Goal: Entertainment & Leisure: Consume media (video, audio)

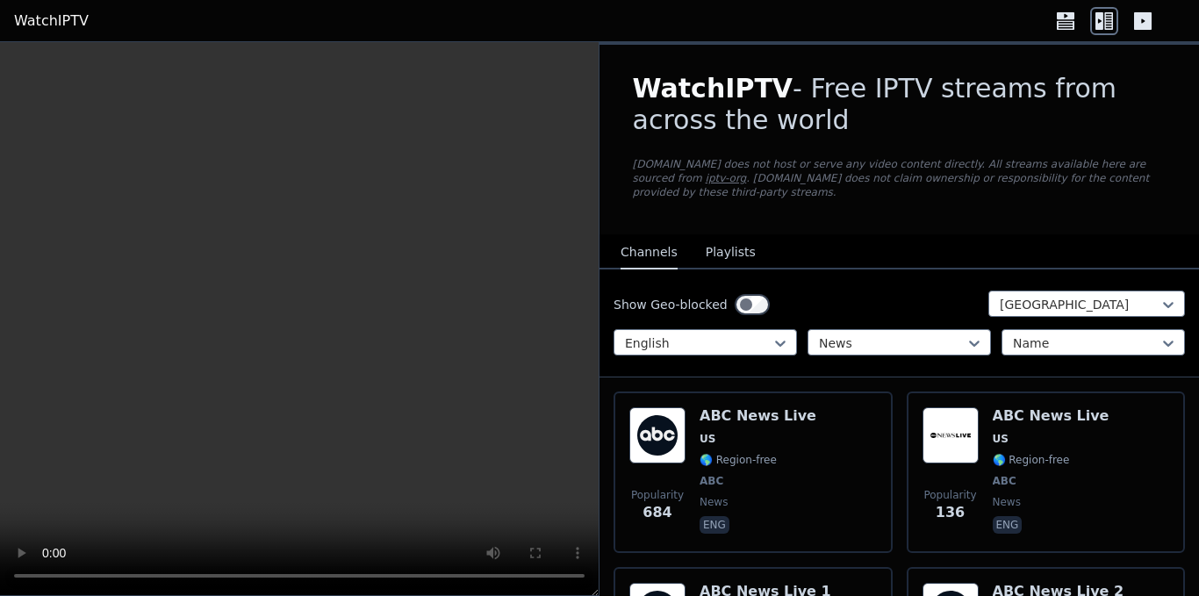
scroll to position [6672, 0]
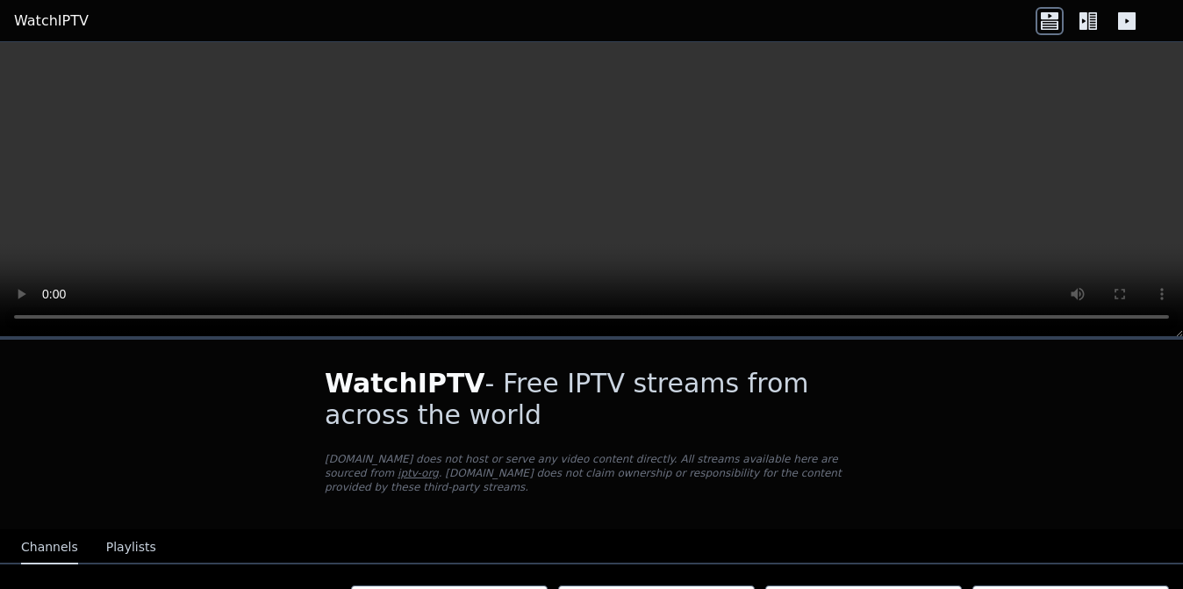
click at [1084, 15] on icon at bounding box center [1084, 21] width 8 height 18
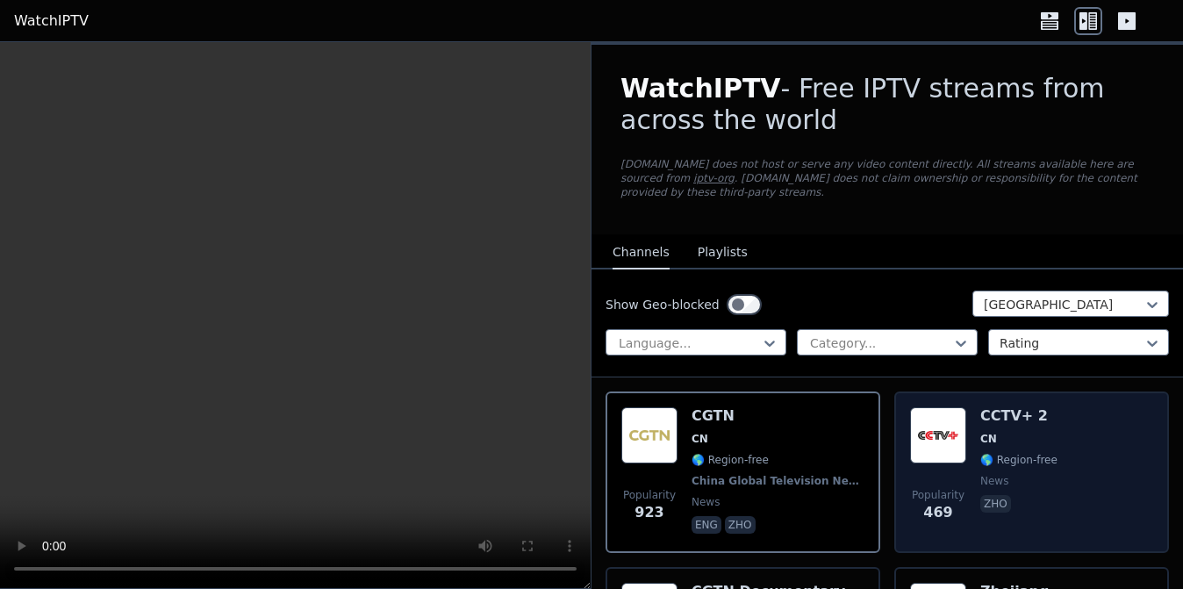
click at [927, 409] on img at bounding box center [938, 435] width 56 height 56
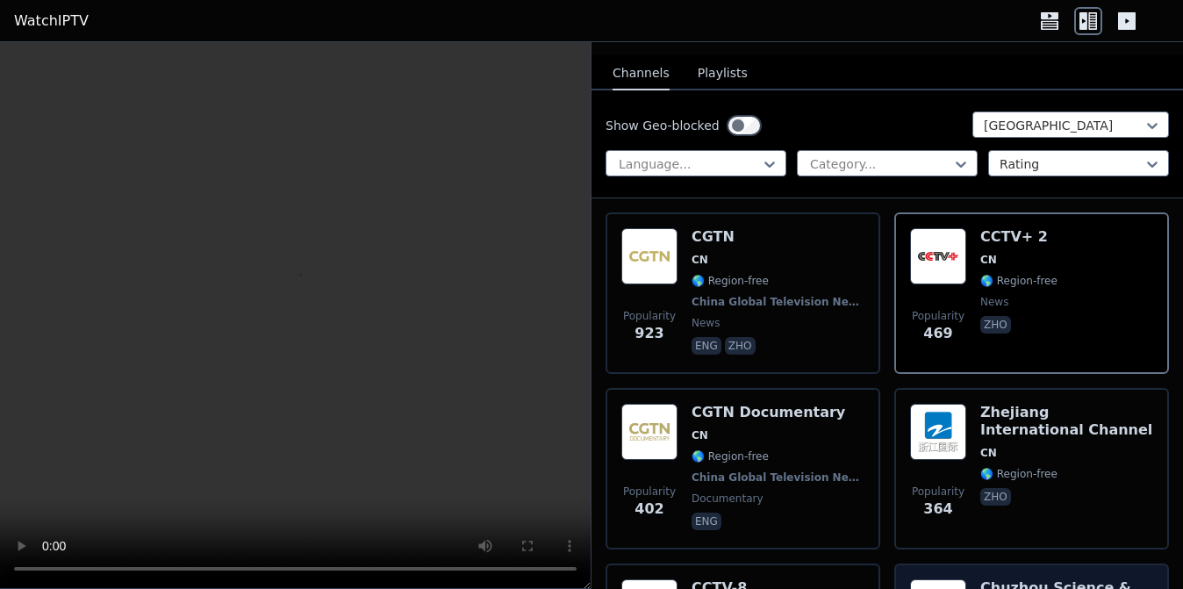
scroll to position [351, 0]
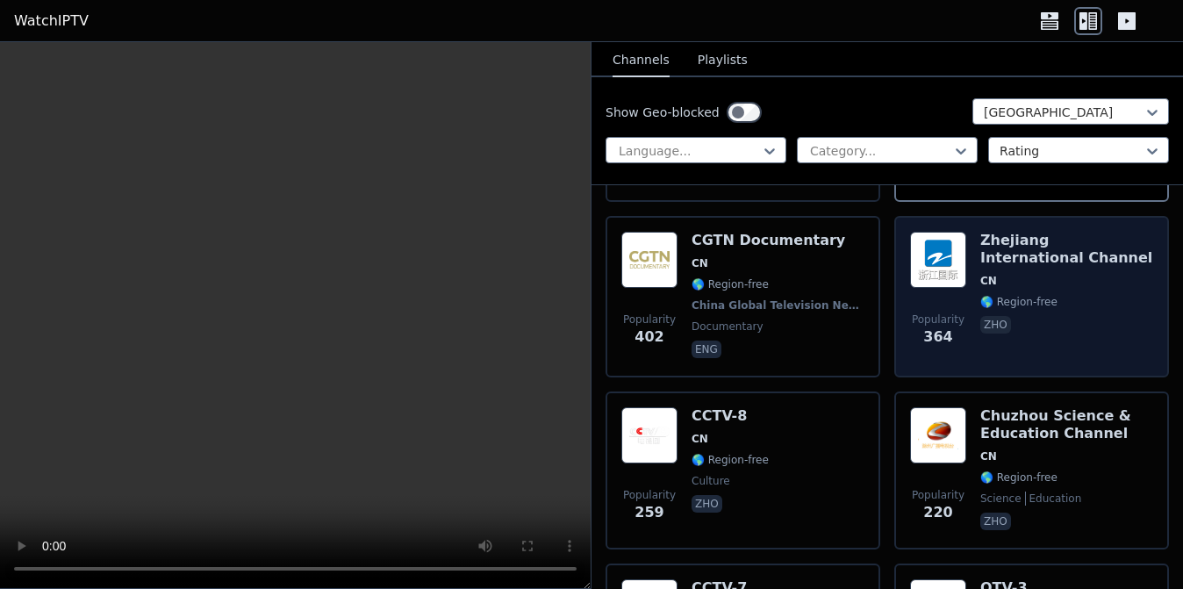
click at [1025, 249] on h6 "Zhejiang International Channel" at bounding box center [1067, 249] width 173 height 35
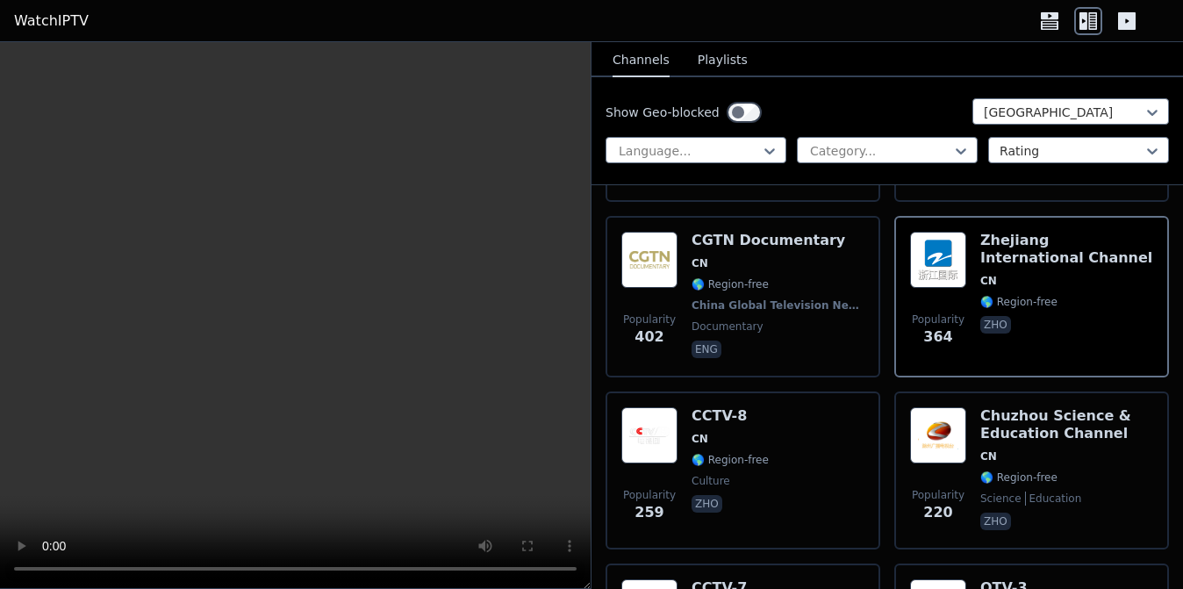
click at [404, 353] on video at bounding box center [295, 315] width 591 height 547
